Goal: Task Accomplishment & Management: Use online tool/utility

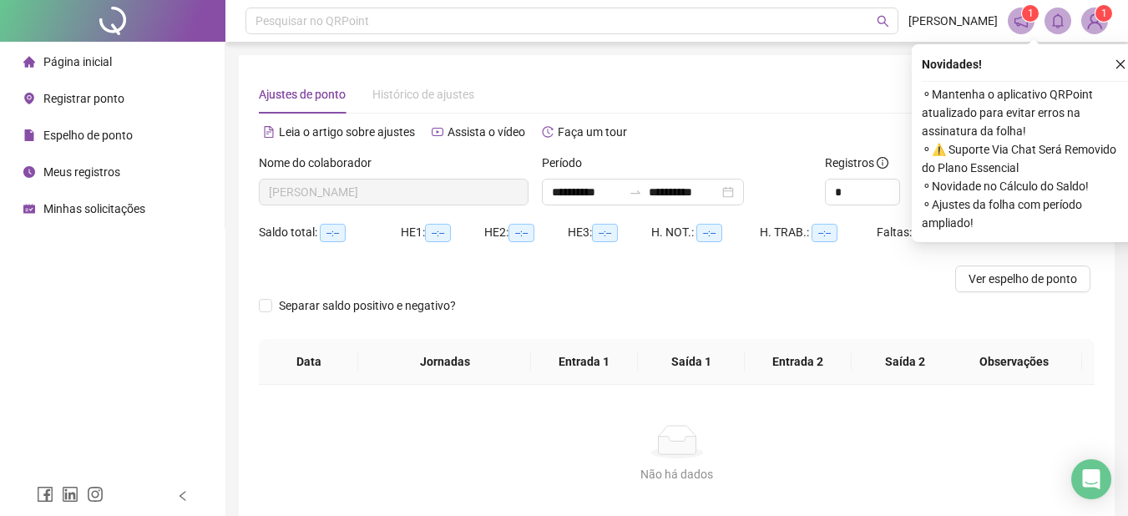
click at [126, 62] on li "Página inicial" at bounding box center [112, 61] width 218 height 33
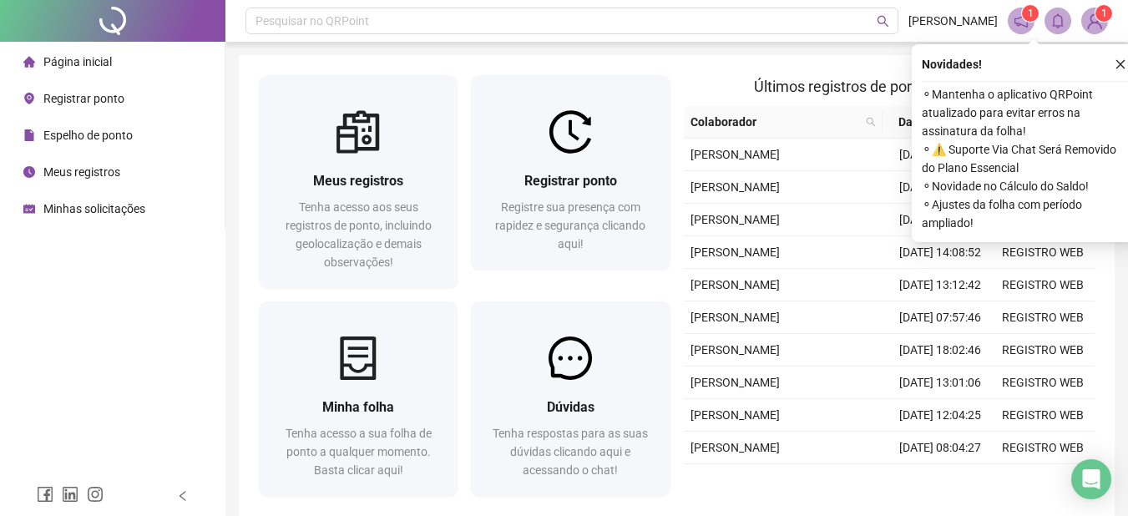
click at [1121, 58] on icon "close" at bounding box center [1120, 64] width 12 height 12
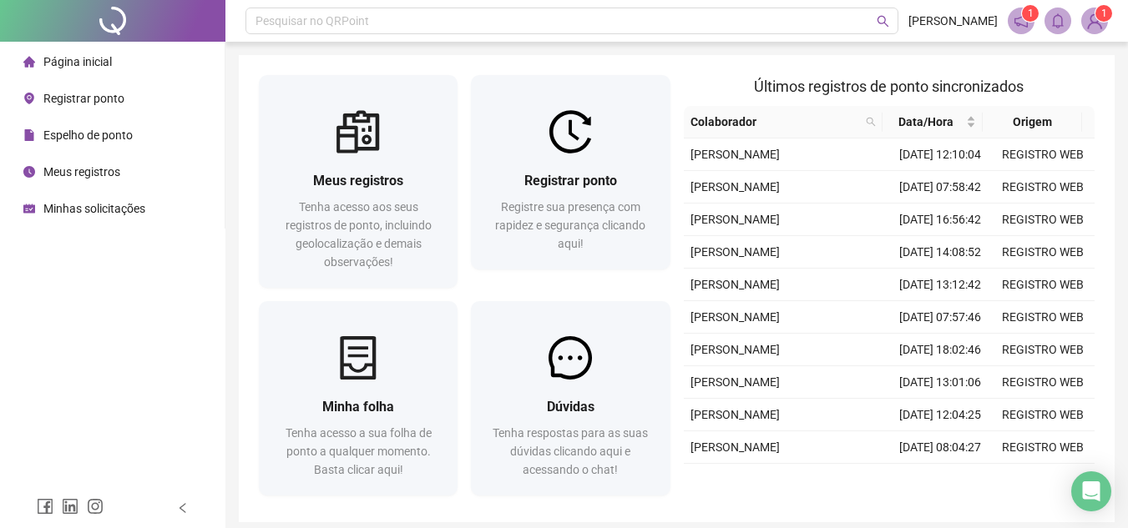
click at [118, 96] on span "Registrar ponto" at bounding box center [83, 98] width 81 height 13
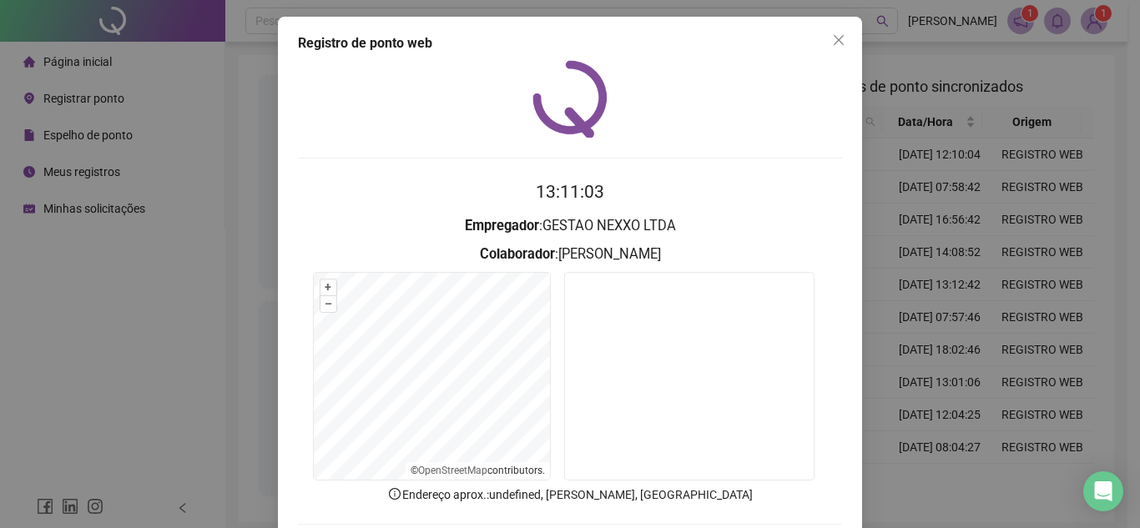
scroll to position [83, 0]
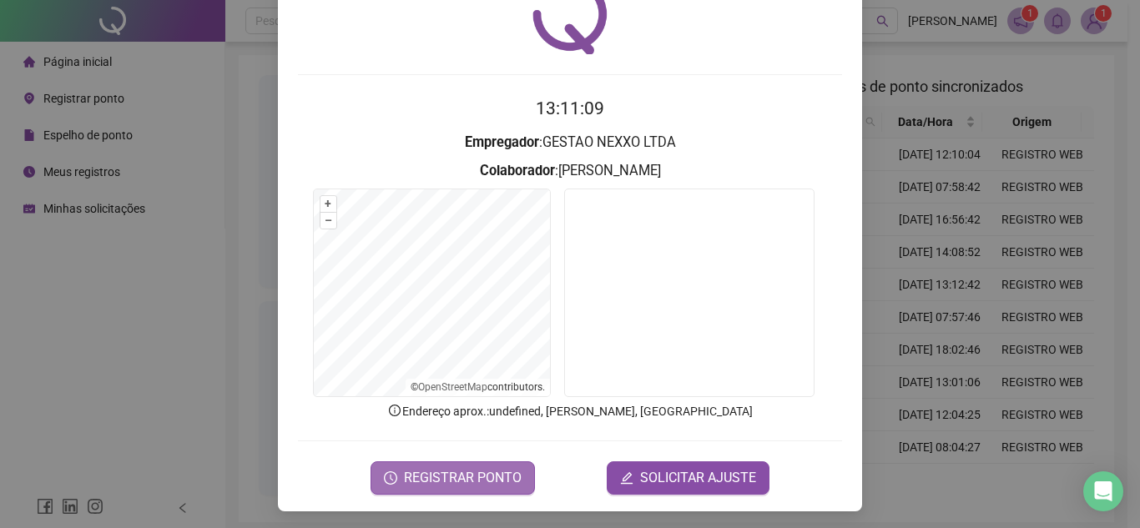
click at [467, 489] on button "REGISTRAR PONTO" at bounding box center [453, 478] width 164 height 33
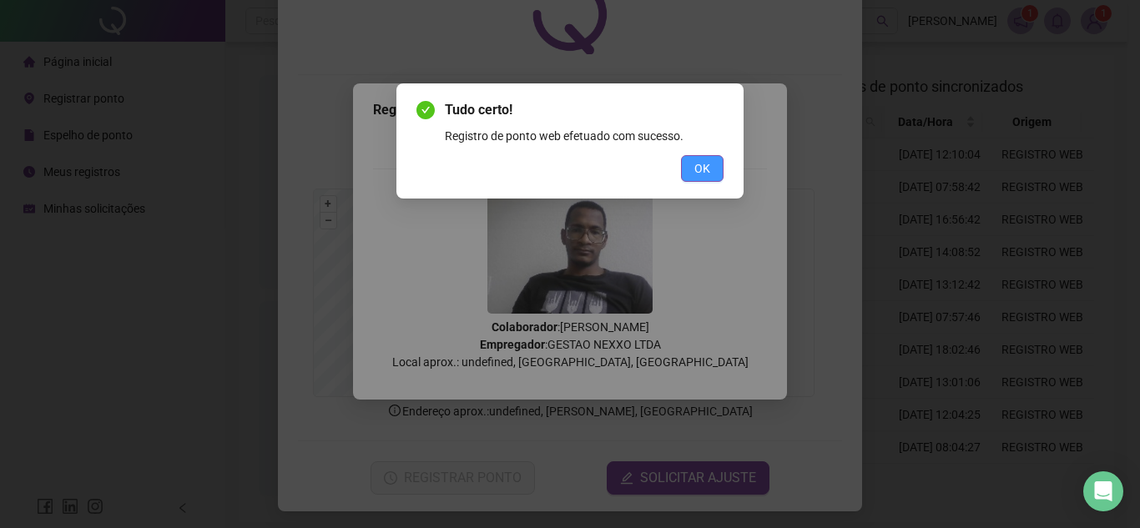
click at [701, 162] on span "OK" at bounding box center [702, 168] width 16 height 18
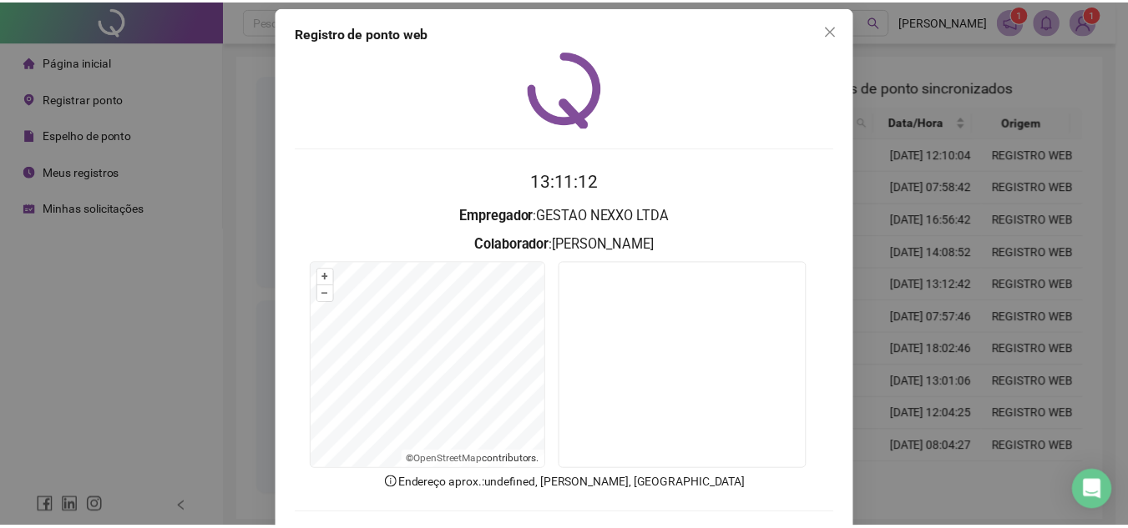
scroll to position [0, 0]
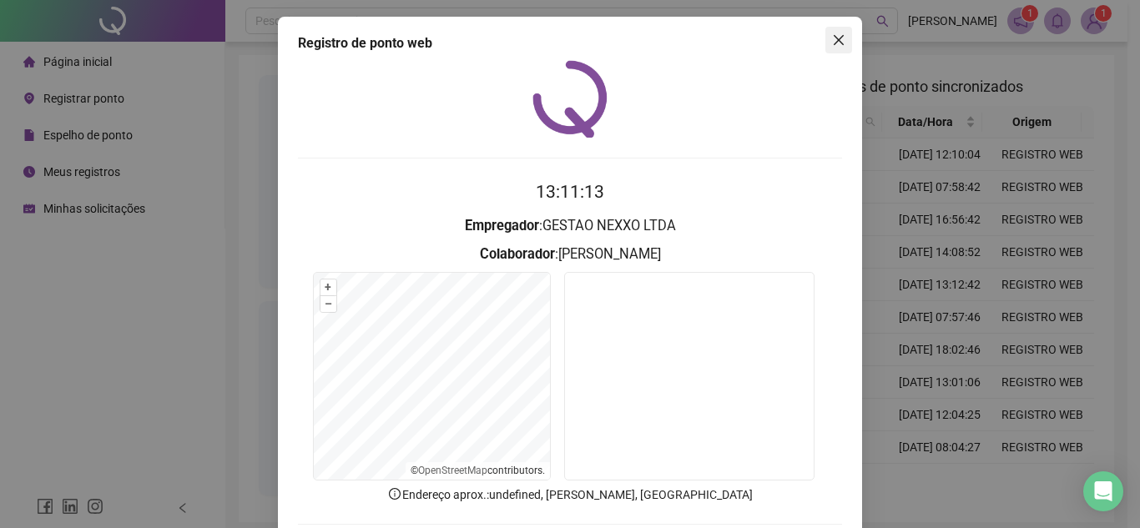
click at [826, 47] on button "Close" at bounding box center [839, 40] width 27 height 27
